Goal: Use online tool/utility

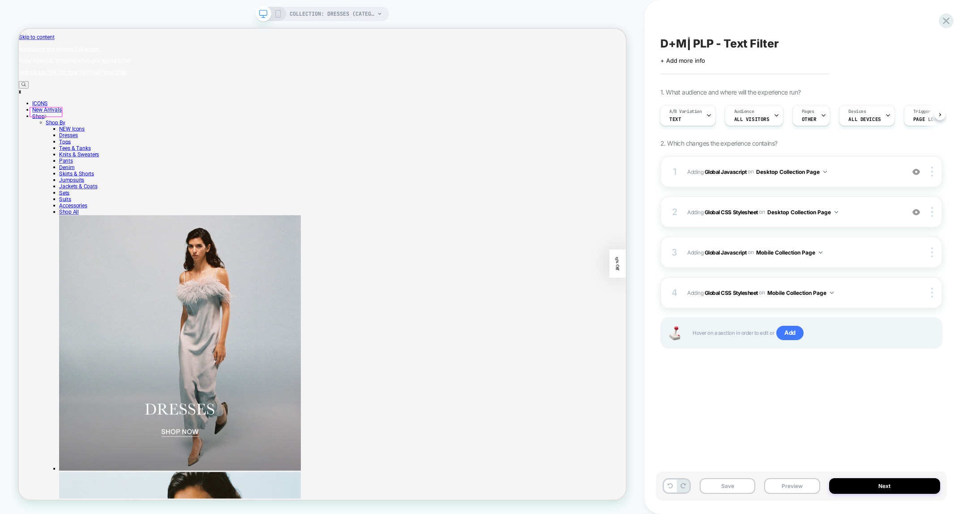
click at [52, 137] on div at bounding box center [55, 140] width 42 height 12
click at [775, 485] on button "Preview" at bounding box center [793, 486] width 56 height 16
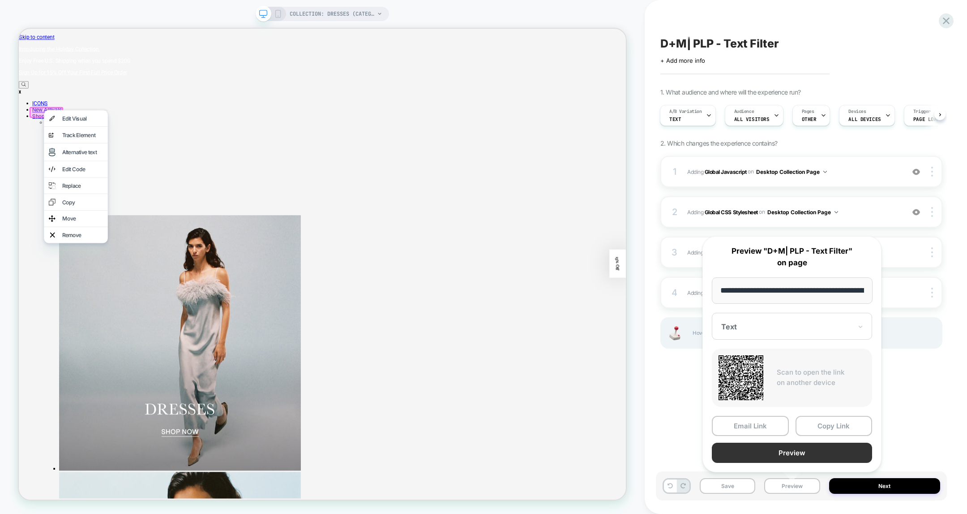
click at [777, 447] on button "Preview" at bounding box center [792, 453] width 160 height 20
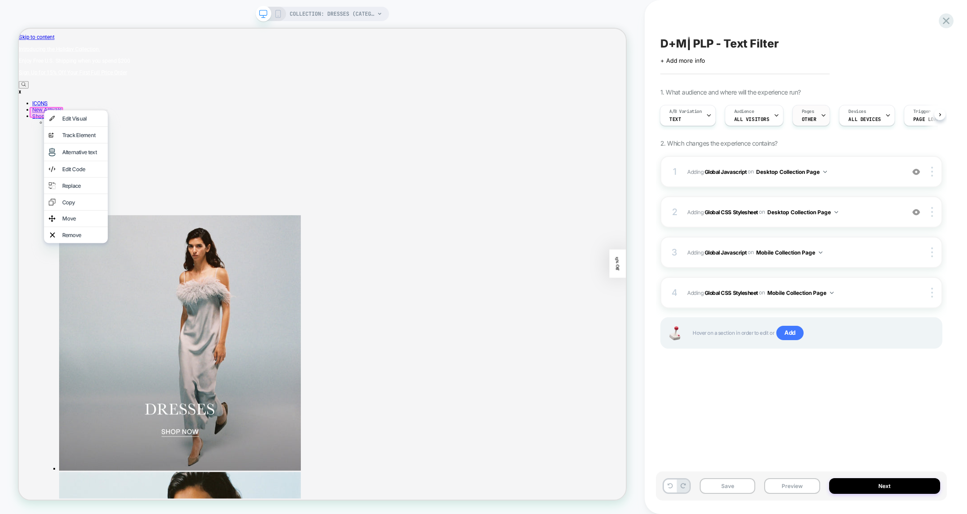
click at [805, 116] on span "OTHER" at bounding box center [809, 119] width 15 height 6
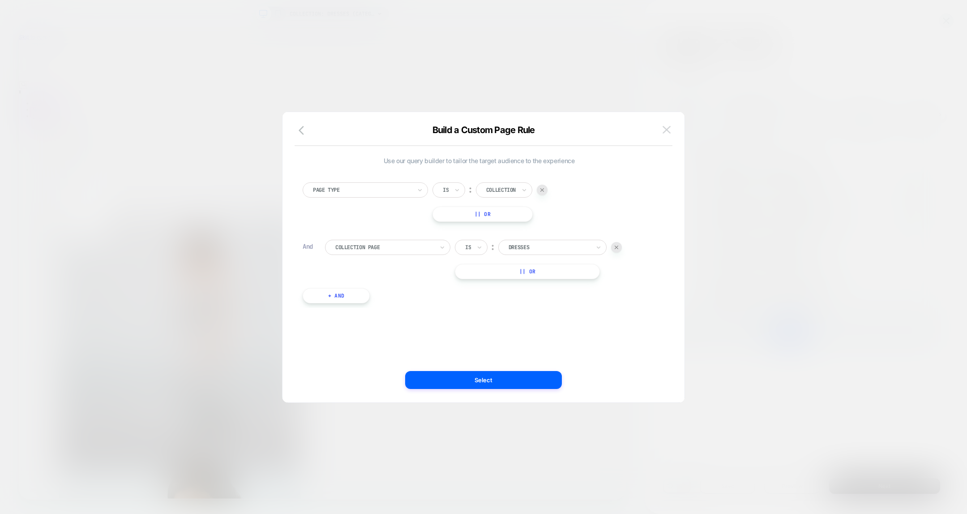
click at [668, 134] on button at bounding box center [666, 129] width 13 height 13
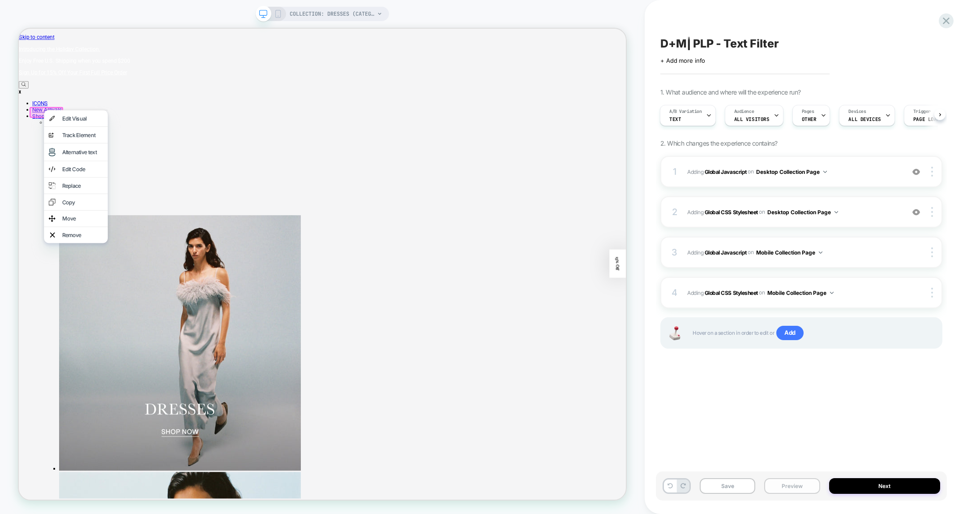
click at [794, 486] on button "Preview" at bounding box center [793, 486] width 56 height 16
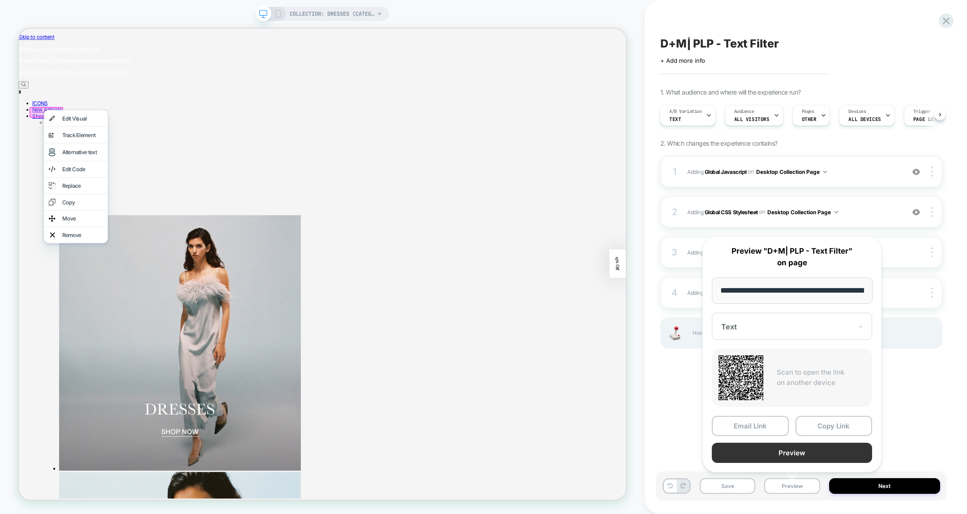
click at [786, 451] on button "Preview" at bounding box center [792, 453] width 160 height 20
